Goal: Transaction & Acquisition: Purchase product/service

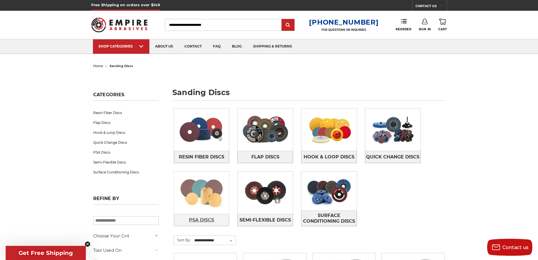
click at [194, 220] on span "PSA Discs" at bounding box center [201, 220] width 25 height 10
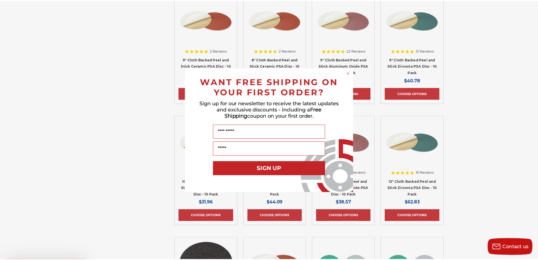
scroll to position [509, 0]
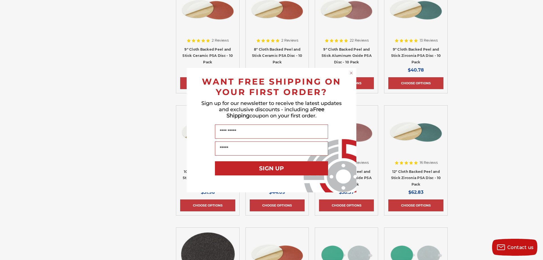
click at [349, 73] on circle "Close dialog" at bounding box center [350, 72] width 5 height 5
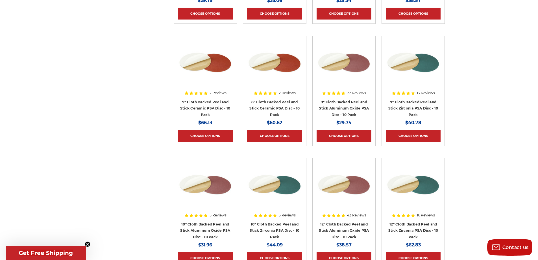
scroll to position [452, 0]
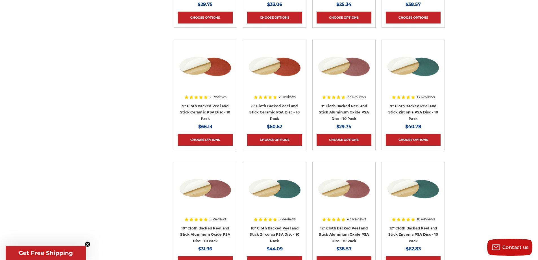
click at [345, 107] on div at bounding box center [344, 80] width 55 height 72
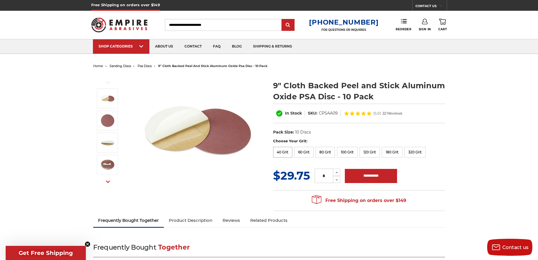
click at [285, 156] on label "40 Grit" at bounding box center [282, 152] width 19 height 11
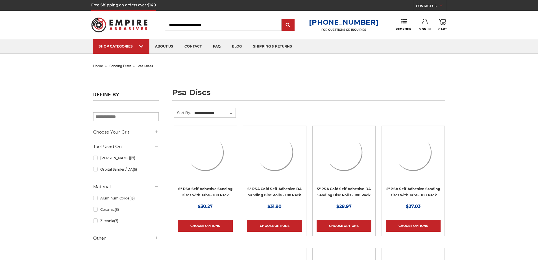
scroll to position [448, 0]
